Goal: Information Seeking & Learning: Learn about a topic

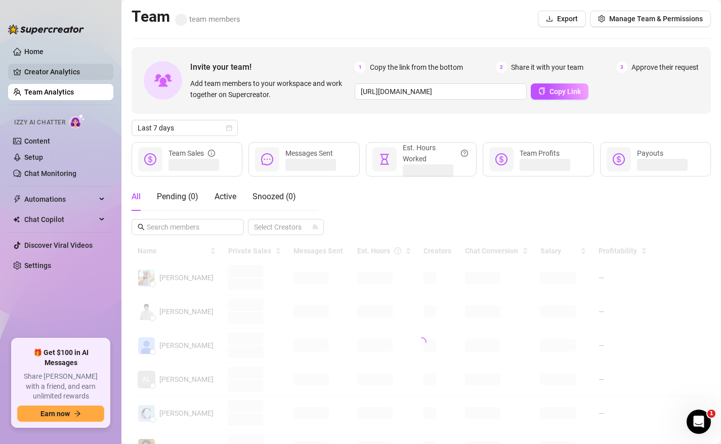
click at [60, 70] on link "Creator Analytics" at bounding box center [64, 72] width 81 height 16
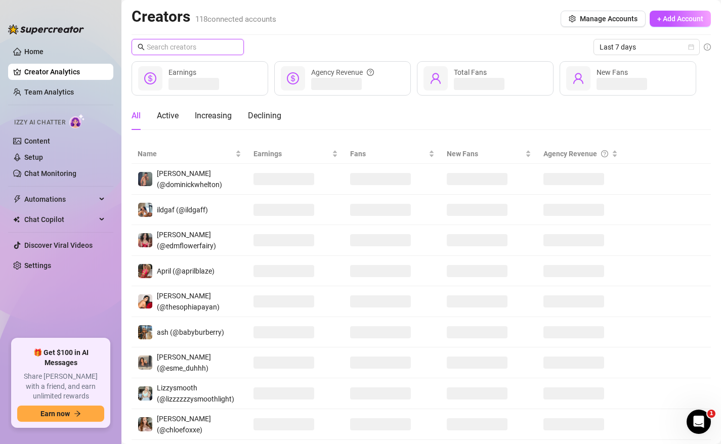
click at [190, 52] on input "text" at bounding box center [188, 46] width 83 height 11
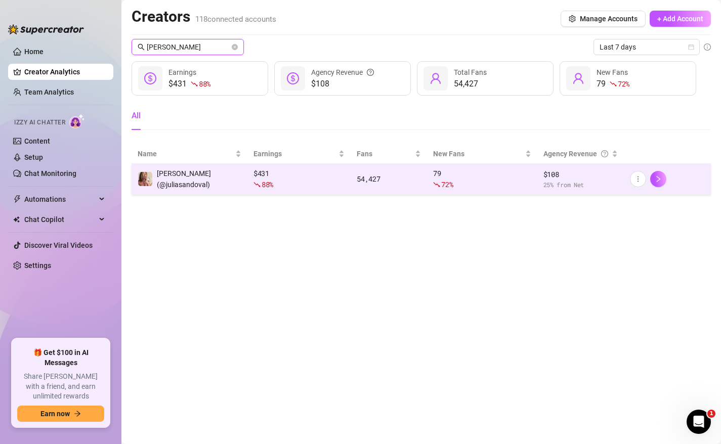
type input "[PERSON_NAME]"
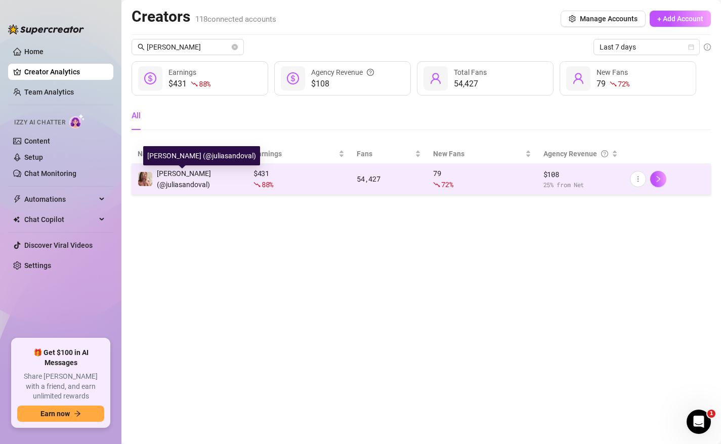
click at [208, 182] on span "[PERSON_NAME] (@juliasandoval)" at bounding box center [184, 179] width 54 height 19
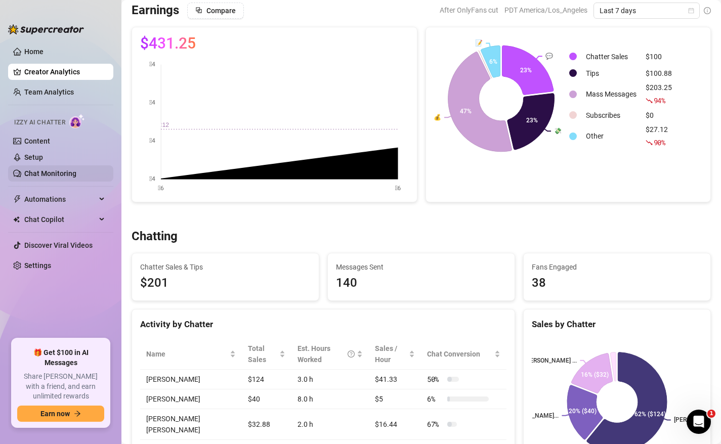
scroll to position [37, 0]
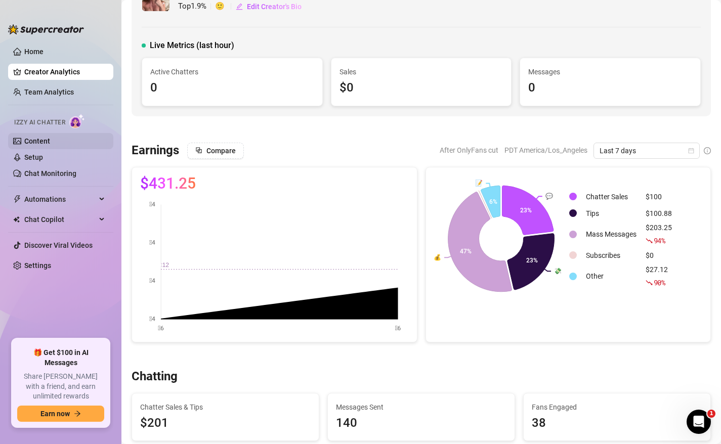
click at [41, 141] on link "Content" at bounding box center [37, 141] width 26 height 8
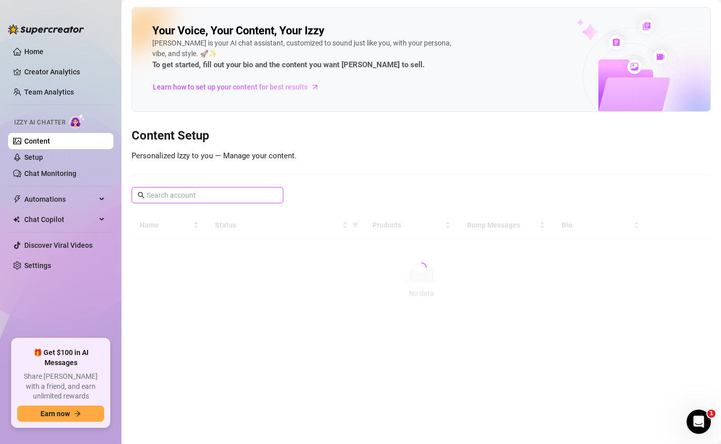
click at [182, 195] on input "text" at bounding box center [208, 195] width 122 height 11
type input "[PERSON_NAME]"
click at [277, 198] on span "[PERSON_NAME]" at bounding box center [208, 195] width 152 height 16
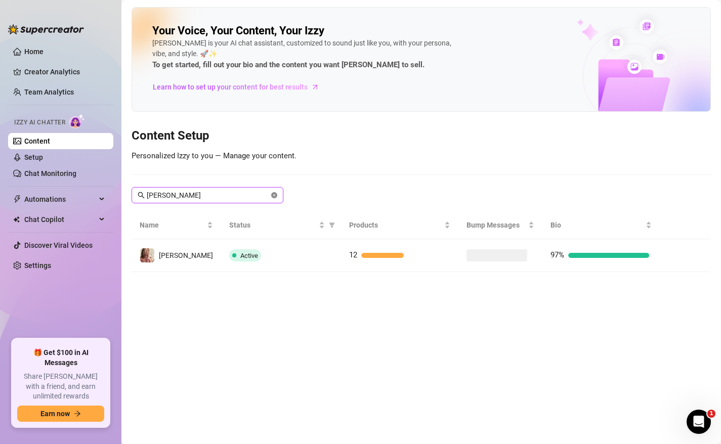
click at [276, 195] on icon "close-circle" at bounding box center [274, 195] width 6 height 6
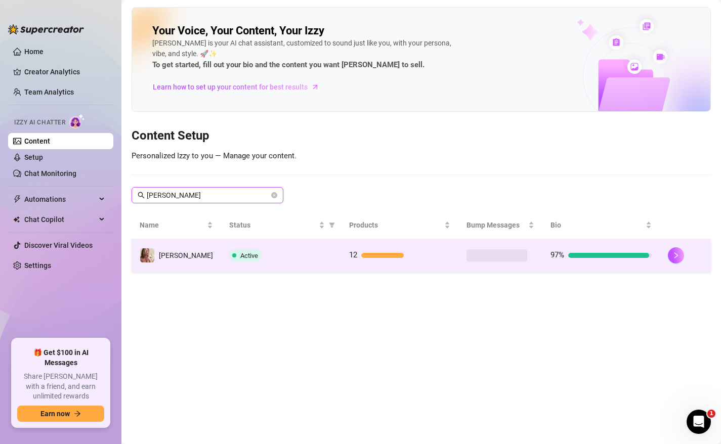
type input "[PERSON_NAME]"
click at [258, 260] on div "Active" at bounding box center [281, 255] width 104 height 12
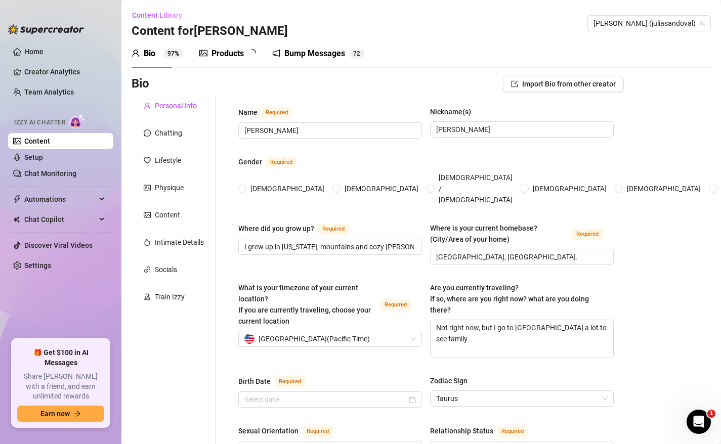
radio input "true"
type input "[DATE]"
click at [231, 49] on div "Products" at bounding box center [228, 54] width 32 height 12
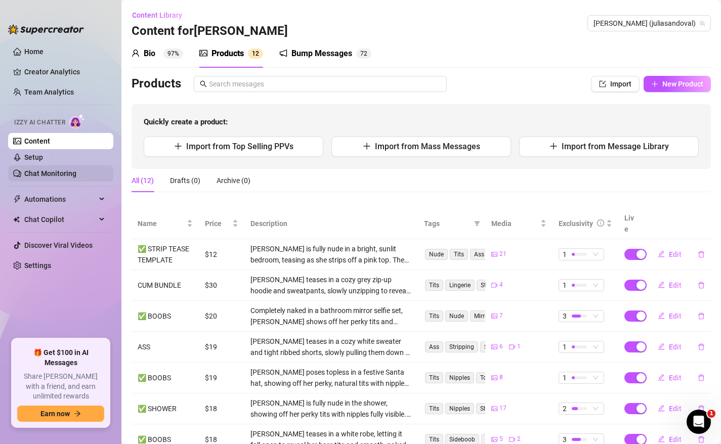
click at [65, 175] on link "Chat Monitoring" at bounding box center [50, 174] width 52 height 8
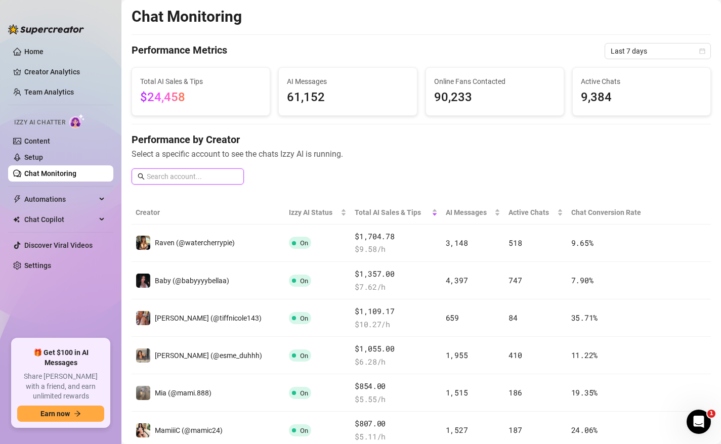
click at [196, 172] on input "text" at bounding box center [192, 176] width 91 height 11
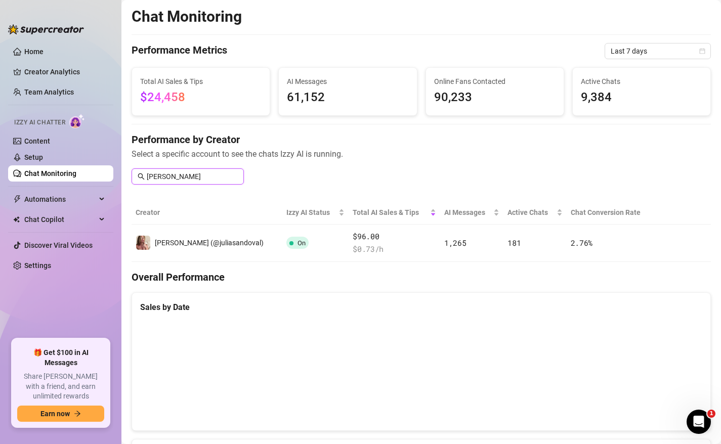
type input "[PERSON_NAME]"
click at [189, 176] on input "[PERSON_NAME]" at bounding box center [192, 176] width 91 height 11
click at [31, 155] on link "Setup" at bounding box center [33, 157] width 19 height 8
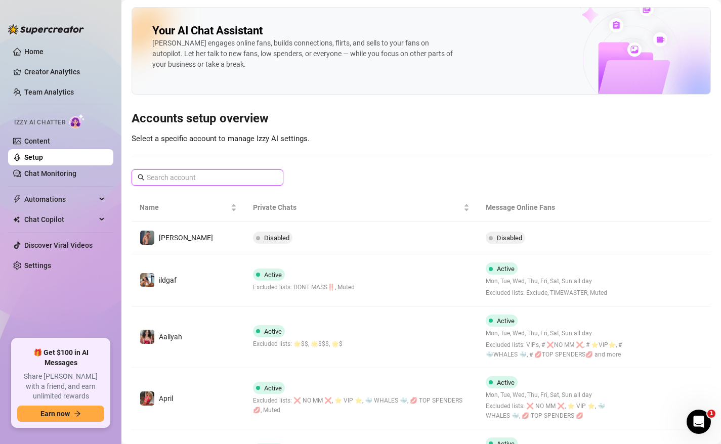
click at [177, 180] on input "text" at bounding box center [208, 177] width 122 height 11
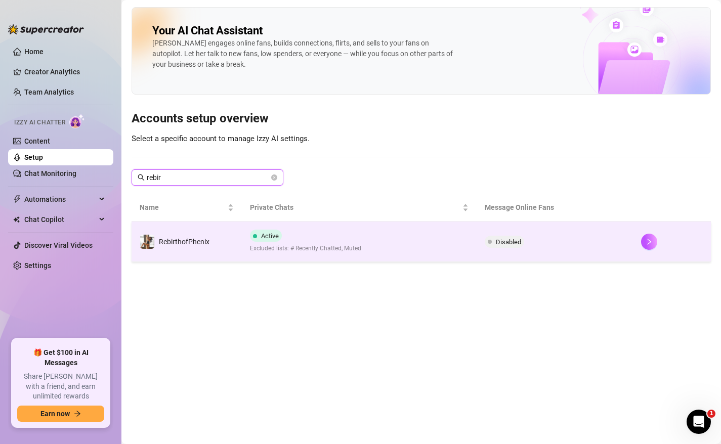
type input "rebir"
click at [508, 247] on span "Disabled" at bounding box center [504, 242] width 39 height 12
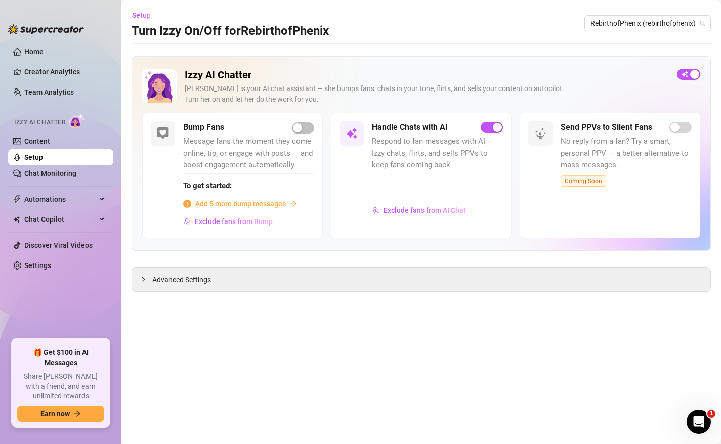
click at [226, 201] on span "Add 5 more bump messages" at bounding box center [240, 203] width 91 height 11
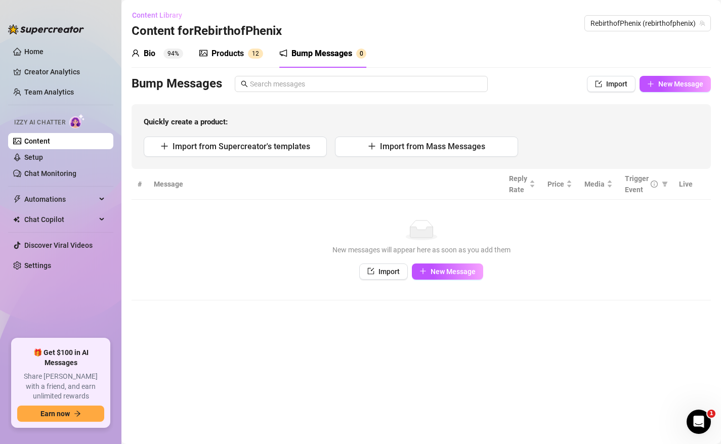
click at [150, 16] on span "Content Library" at bounding box center [157, 15] width 50 height 8
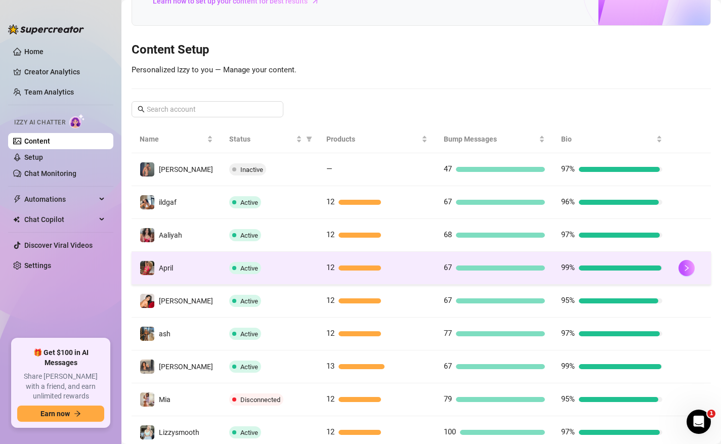
scroll to position [88, 0]
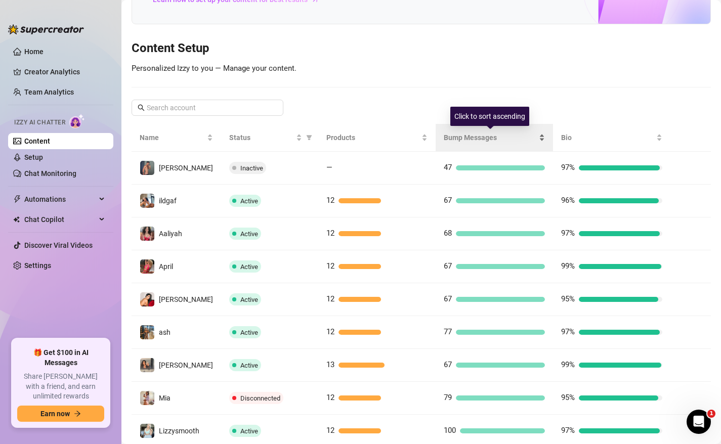
click at [475, 137] on span "Bump Messages" at bounding box center [490, 137] width 93 height 11
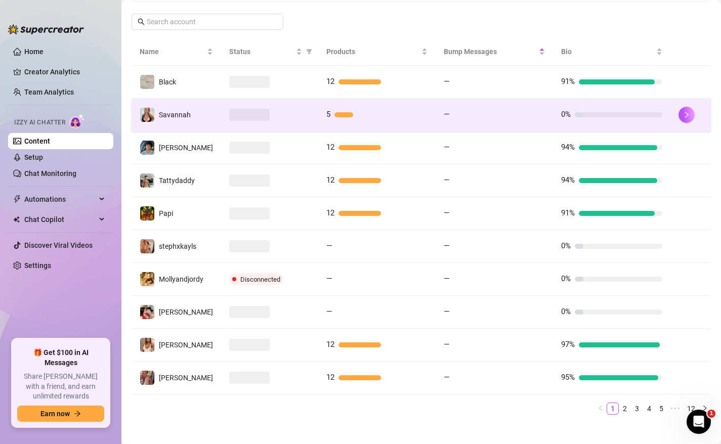
scroll to position [183, 0]
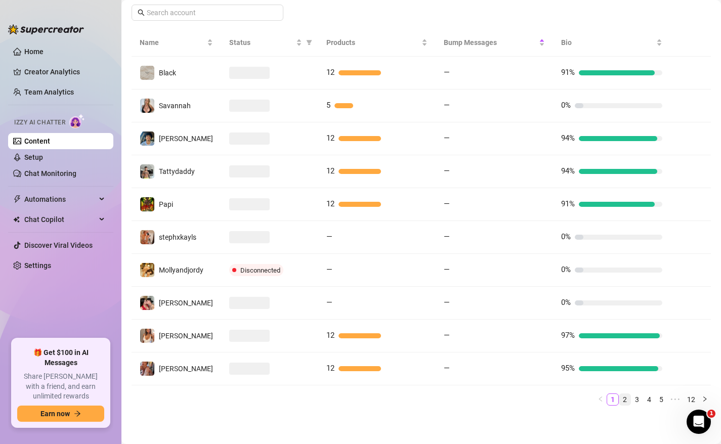
click at [622, 398] on link "2" at bounding box center [624, 399] width 11 height 11
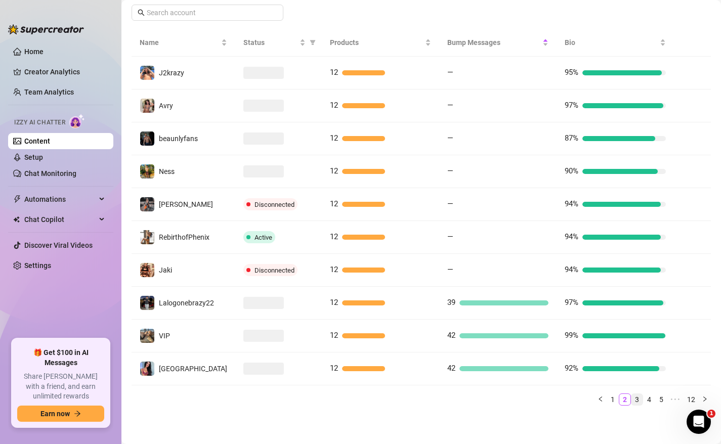
click at [642, 399] on link "3" at bounding box center [636, 399] width 11 height 11
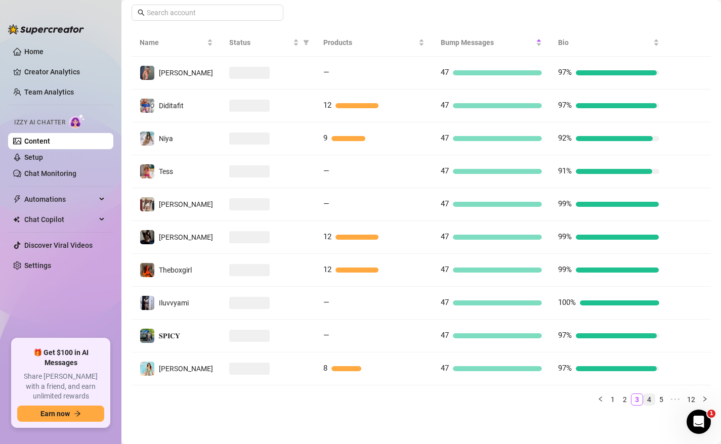
click at [652, 402] on link "4" at bounding box center [649, 399] width 11 height 11
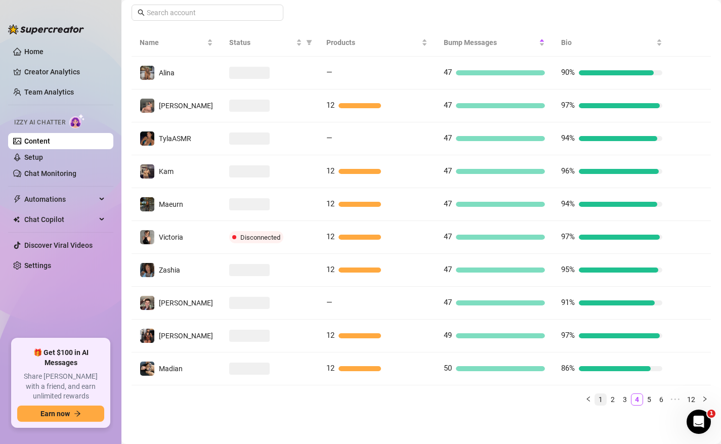
click at [600, 399] on link "1" at bounding box center [600, 399] width 11 height 11
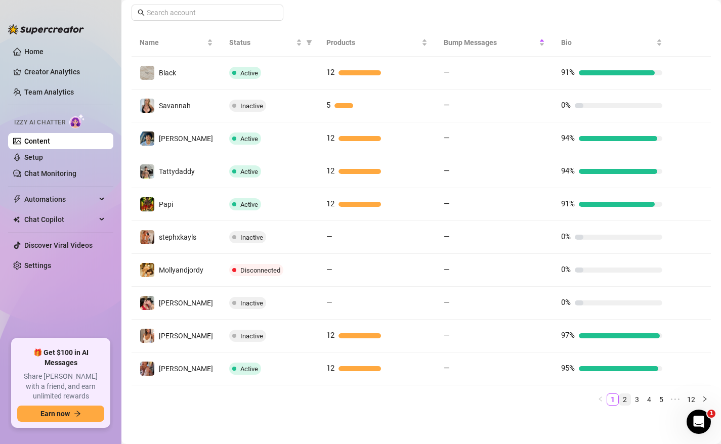
click at [622, 399] on link "2" at bounding box center [624, 399] width 11 height 11
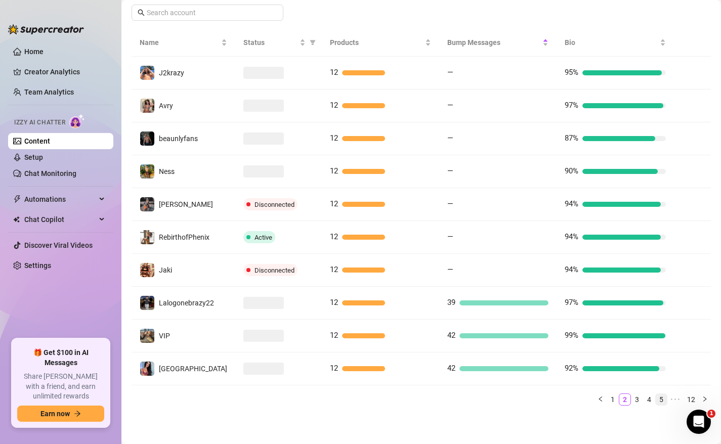
click at [662, 399] on link "5" at bounding box center [661, 399] width 11 height 11
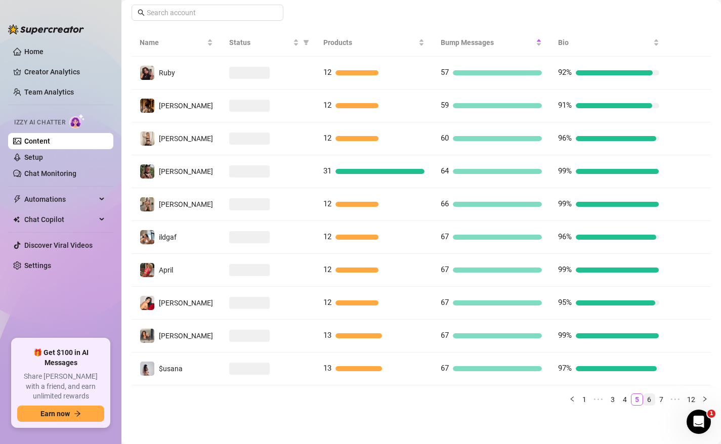
click at [652, 399] on link "6" at bounding box center [649, 399] width 11 height 11
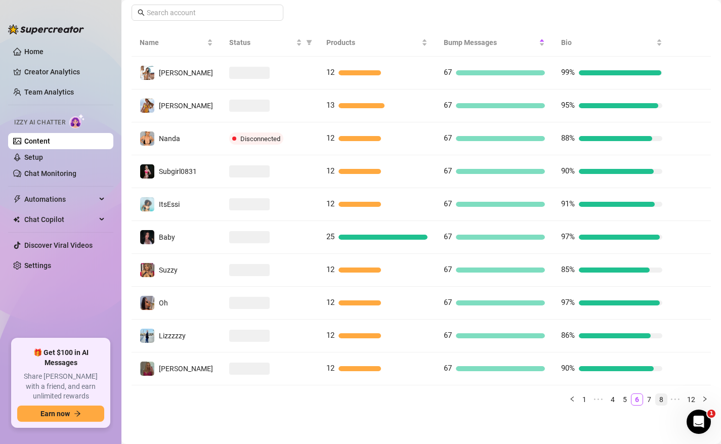
click at [655, 399] on li "8" at bounding box center [661, 400] width 12 height 12
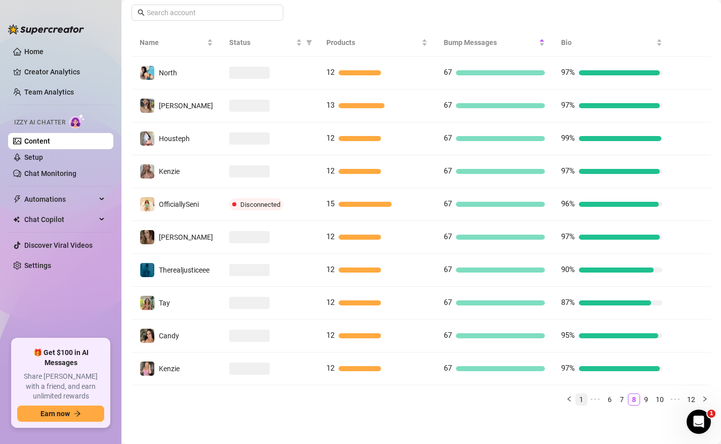
click at [585, 402] on link "1" at bounding box center [581, 399] width 11 height 11
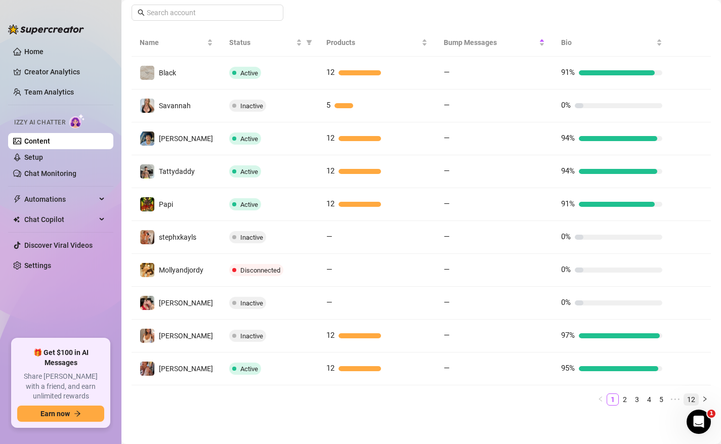
click at [690, 399] on link "12" at bounding box center [691, 399] width 14 height 11
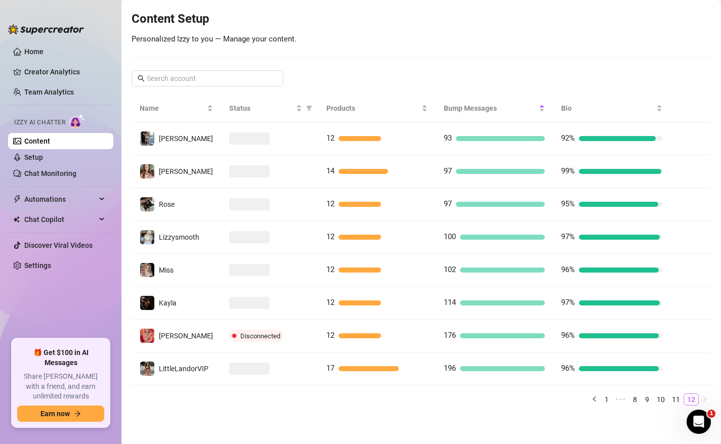
scroll to position [117, 0]
click at [670, 398] on link "11" at bounding box center [676, 399] width 14 height 11
